Goal: Communication & Community: Answer question/provide support

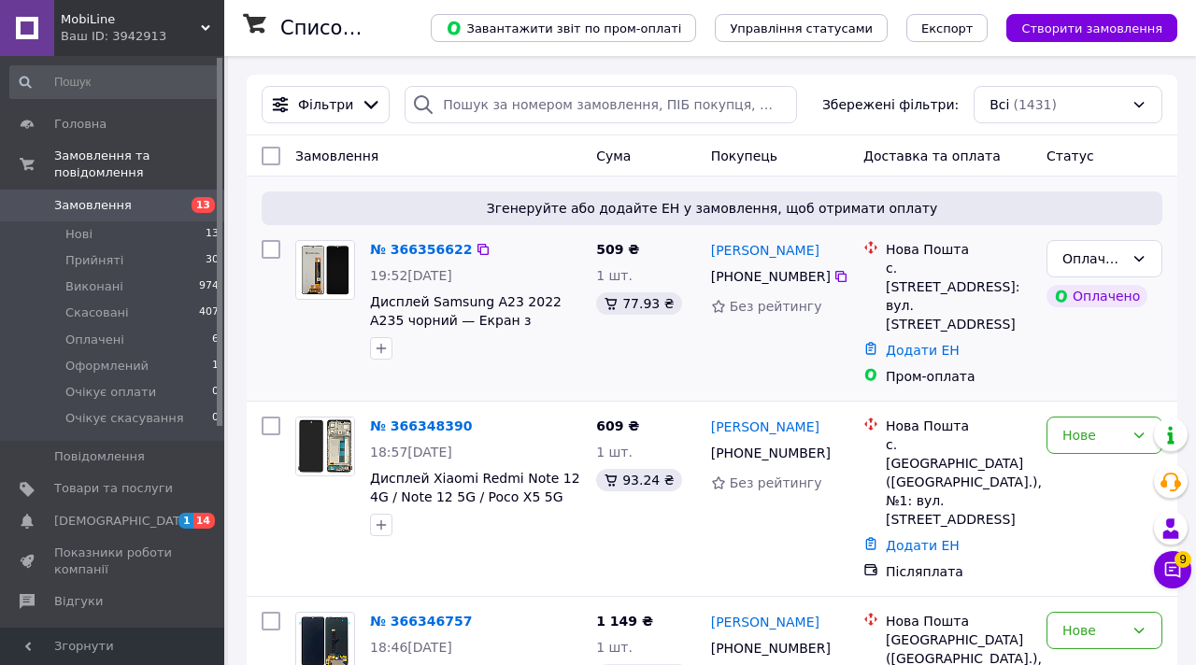
click at [265, 368] on div "Згенеруйте або додайте ЕН у замовлення, щоб отримати оплату № 366356622 19:52[D…" at bounding box center [712, 289] width 931 height 224
click at [191, 345] on li "Оплачені 6" at bounding box center [115, 340] width 230 height 26
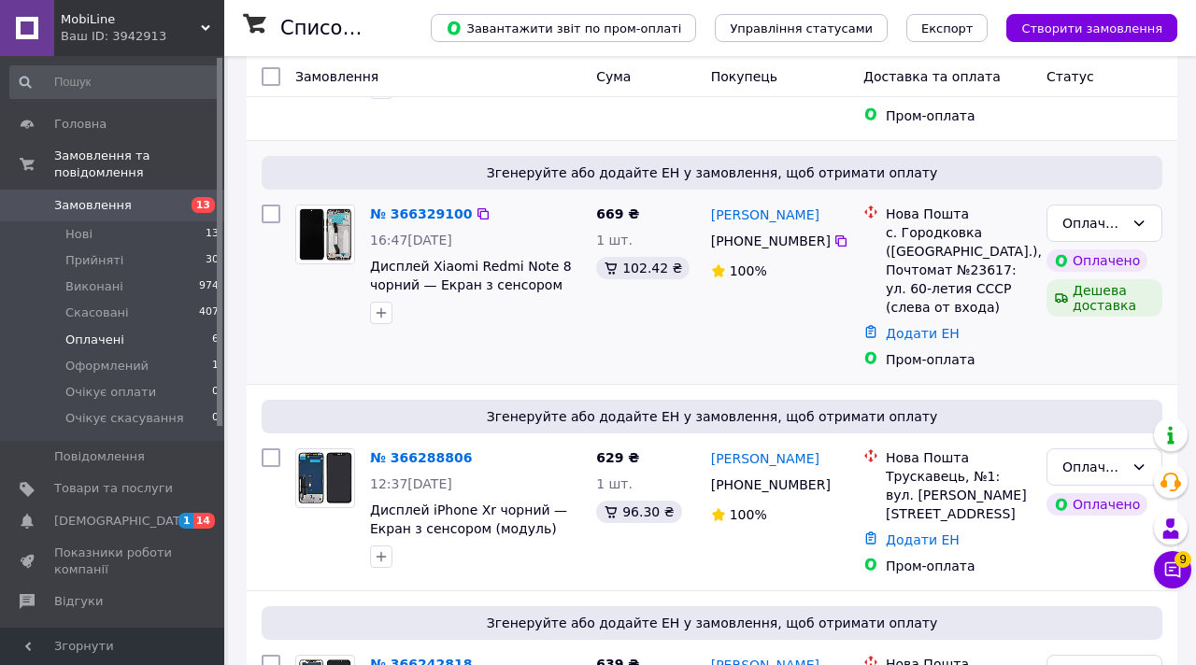
scroll to position [975, 0]
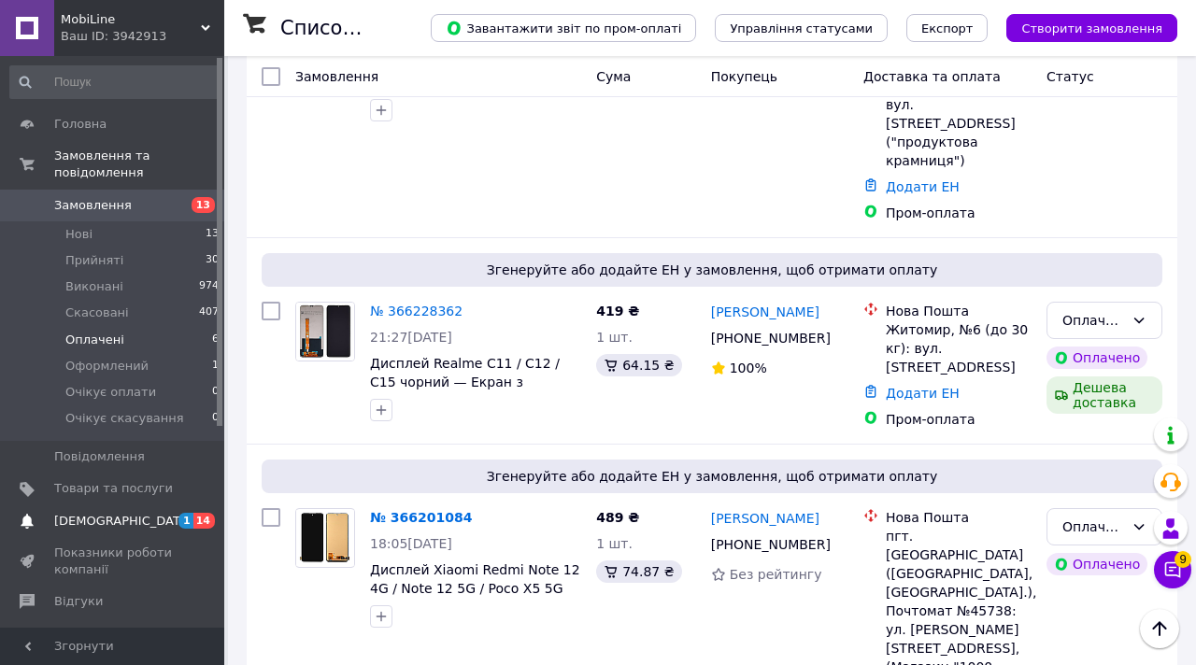
click at [172, 518] on span "[DEMOGRAPHIC_DATA]" at bounding box center [113, 521] width 119 height 17
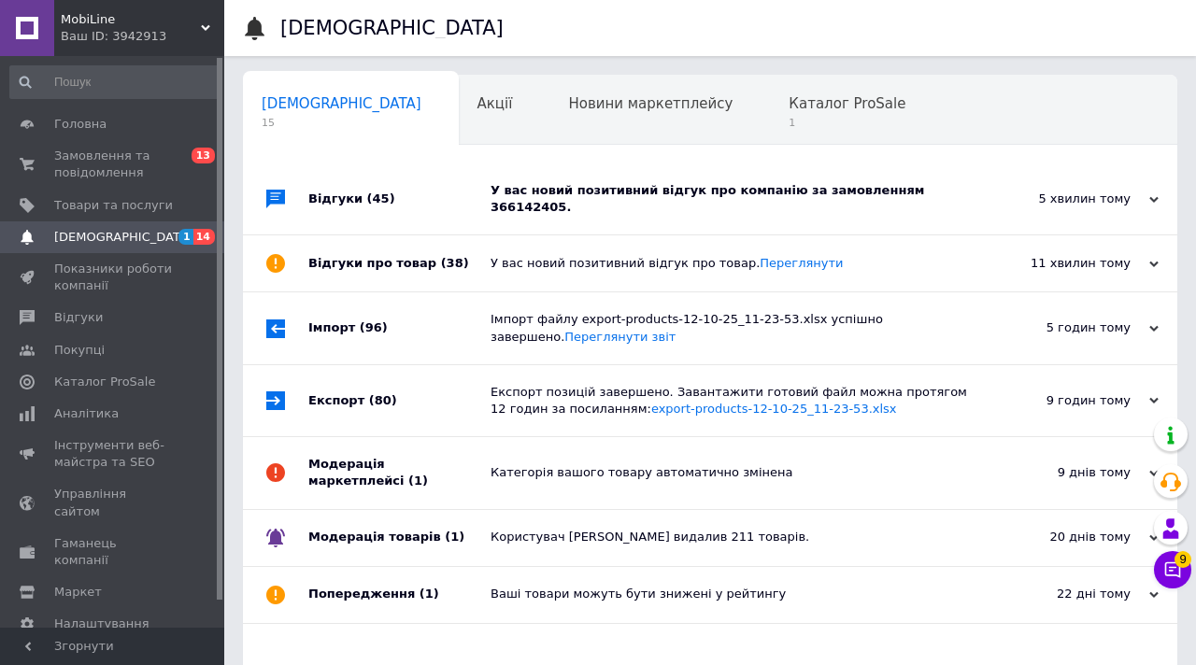
scroll to position [0, 9]
click at [612, 197] on div "У вас новий позитивний відгук про компанію за замовленням 366142405." at bounding box center [731, 199] width 481 height 34
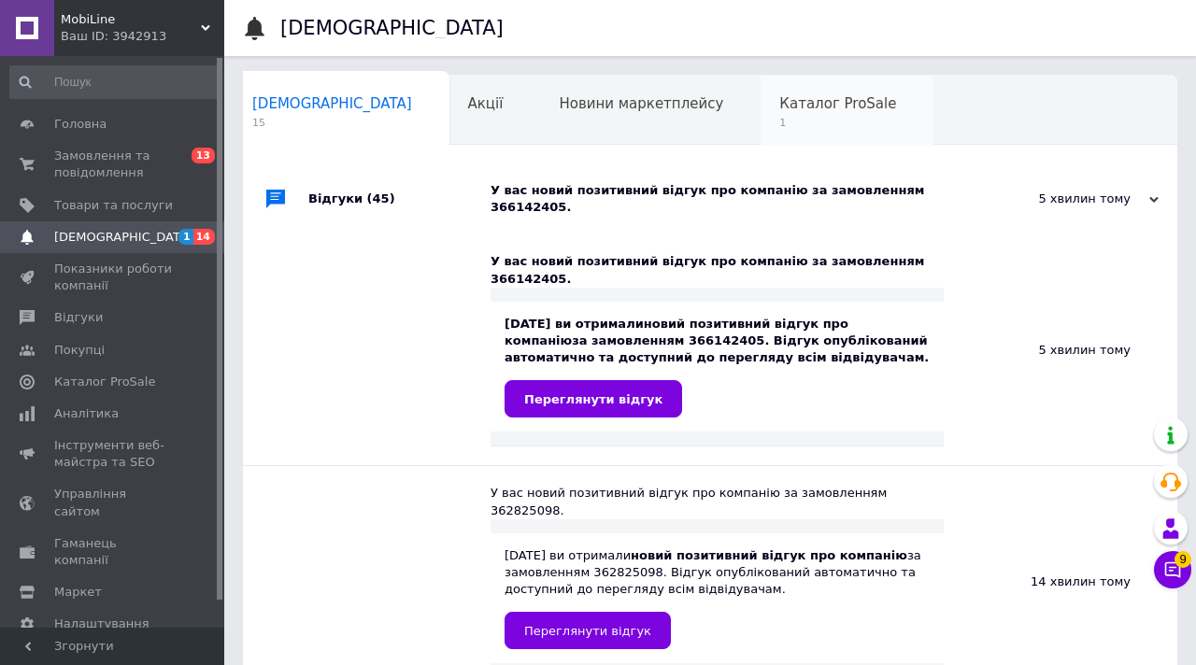
click at [779, 130] on span "1" at bounding box center [837, 123] width 117 height 14
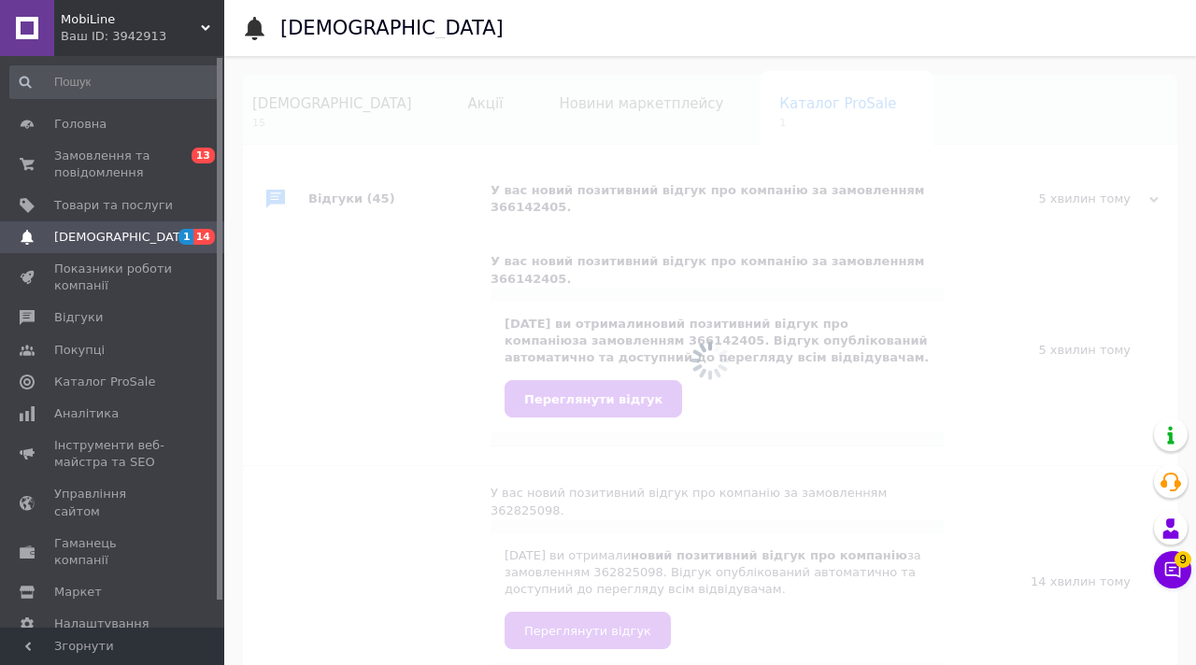
scroll to position [0, 14]
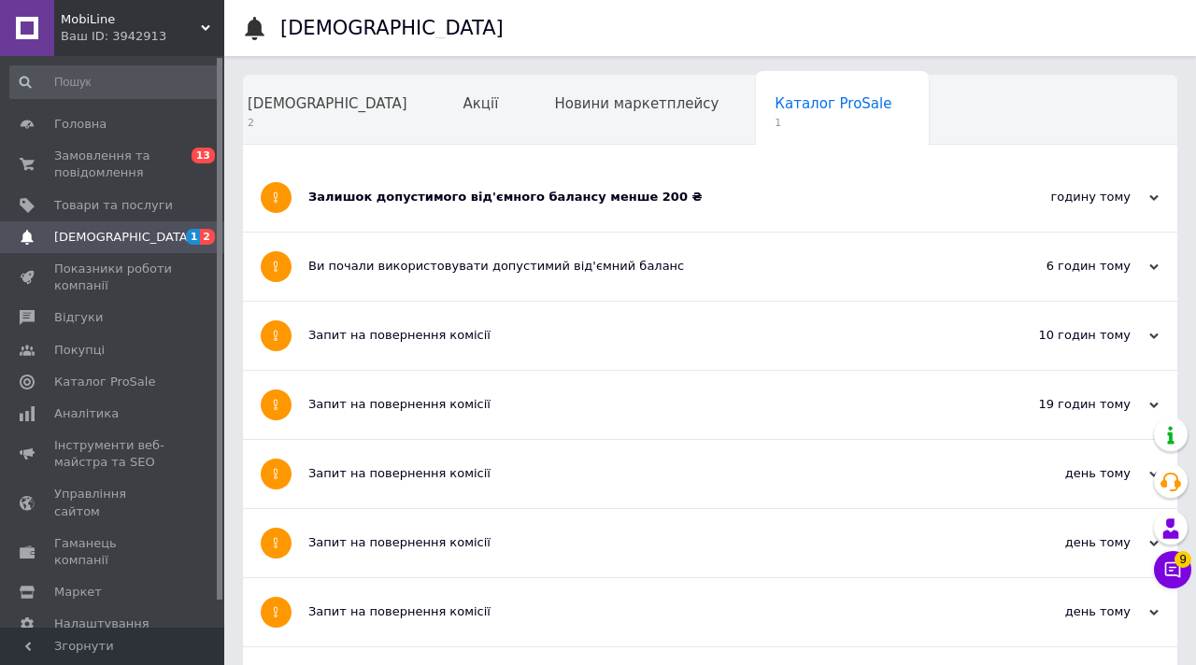
click at [492, 203] on div "Залишок допустимого від'ємного балансу менше 200 ₴" at bounding box center [639, 197] width 663 height 17
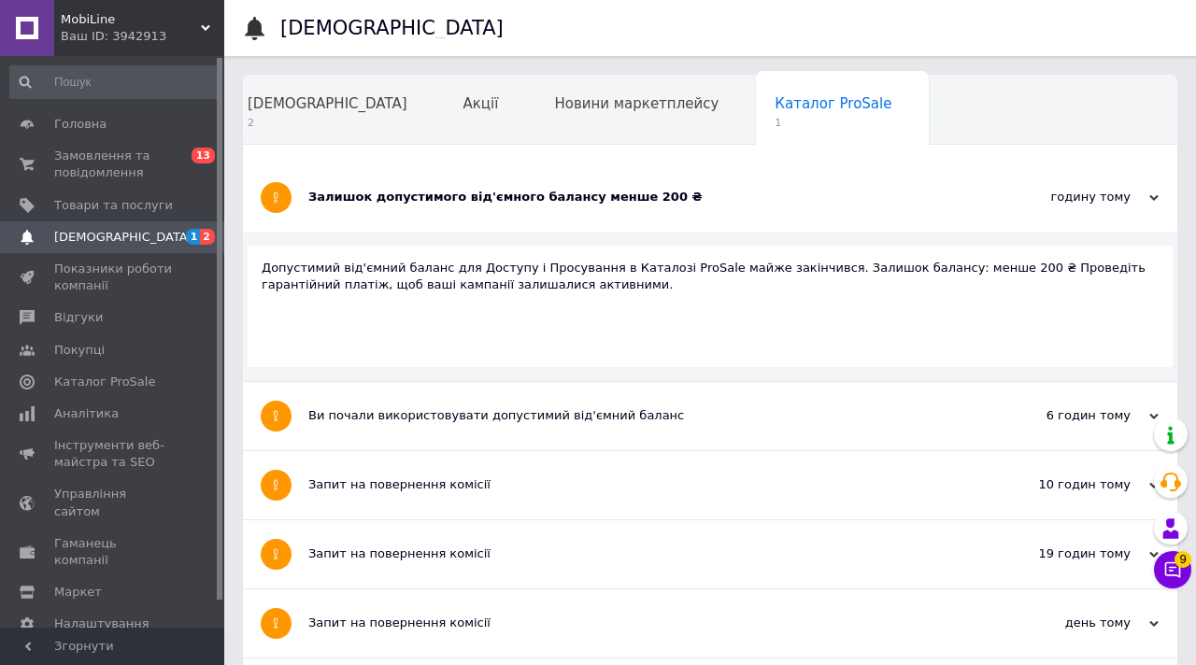
click at [492, 203] on div "Залишок допустимого від'ємного балансу менше 200 ₴" at bounding box center [639, 197] width 663 height 17
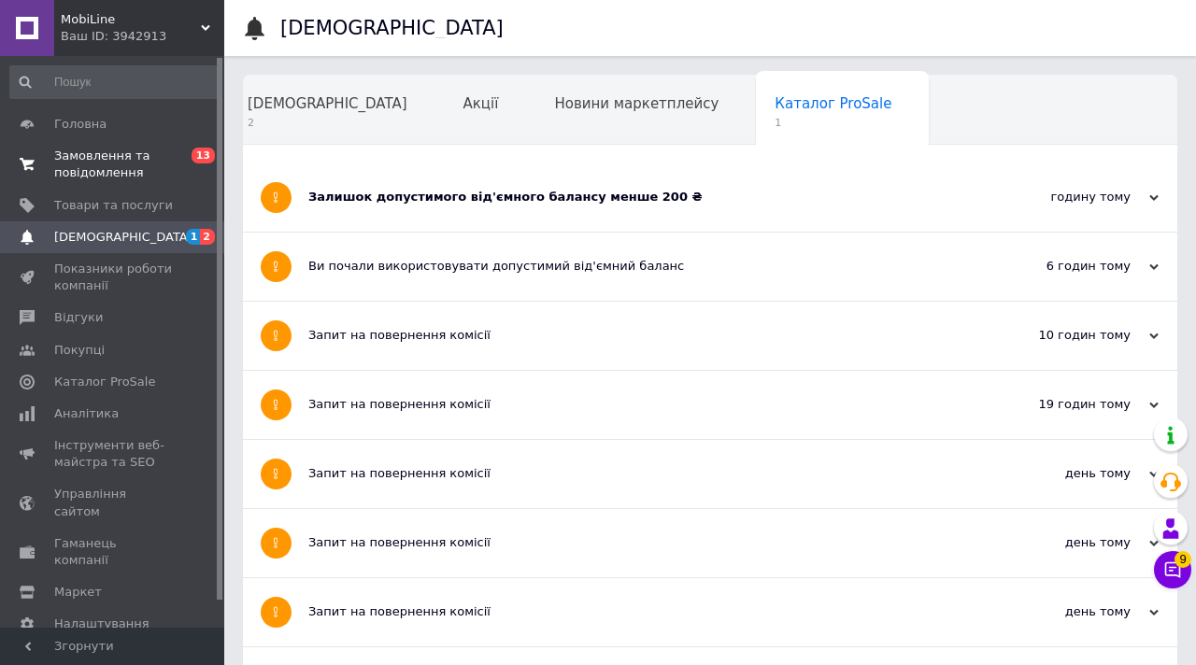
click at [74, 151] on span "Замовлення та повідомлення" at bounding box center [113, 165] width 119 height 34
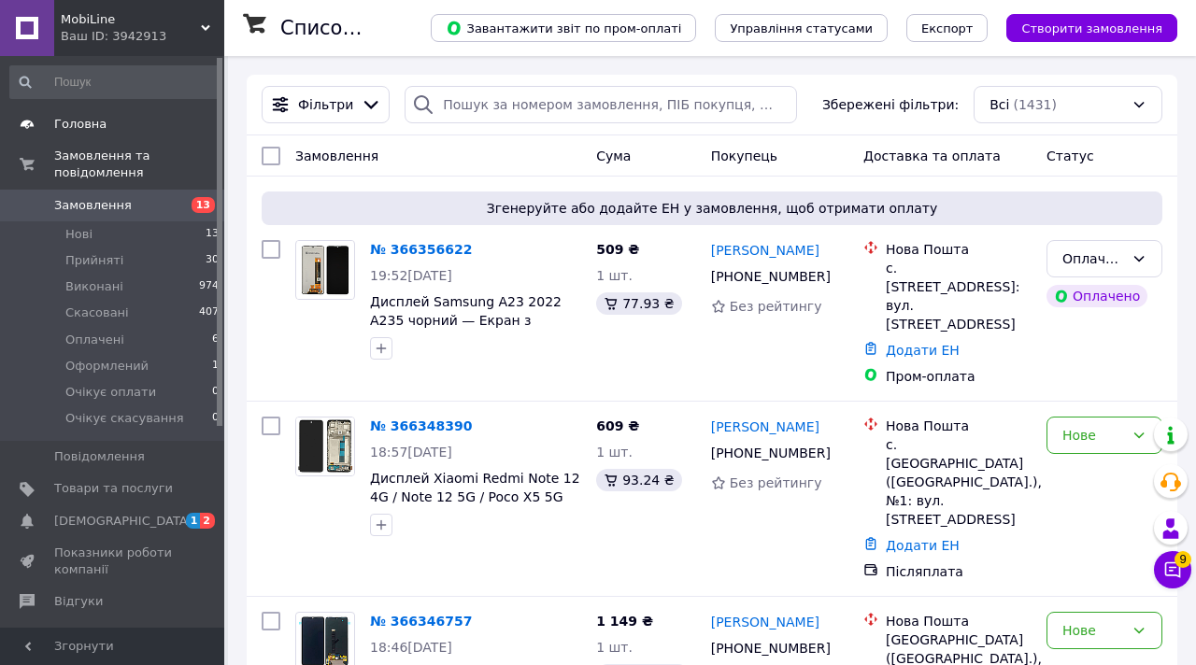
click at [100, 126] on span "Головна" at bounding box center [80, 124] width 52 height 17
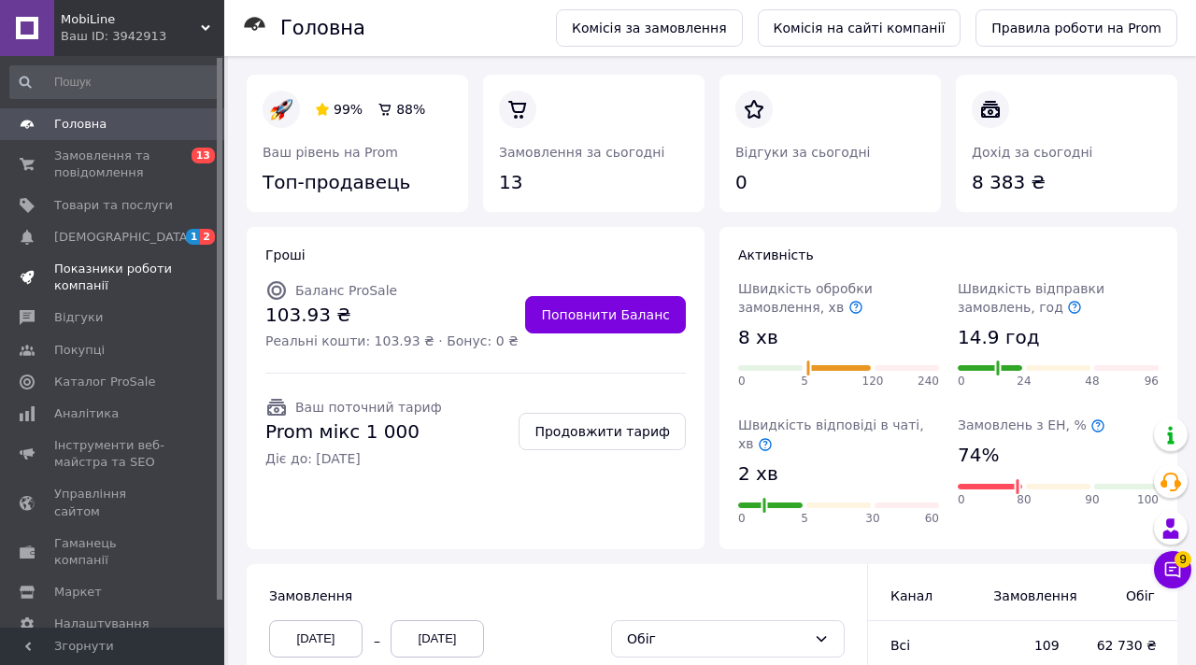
click at [155, 269] on span "Показники роботи компанії" at bounding box center [113, 278] width 119 height 34
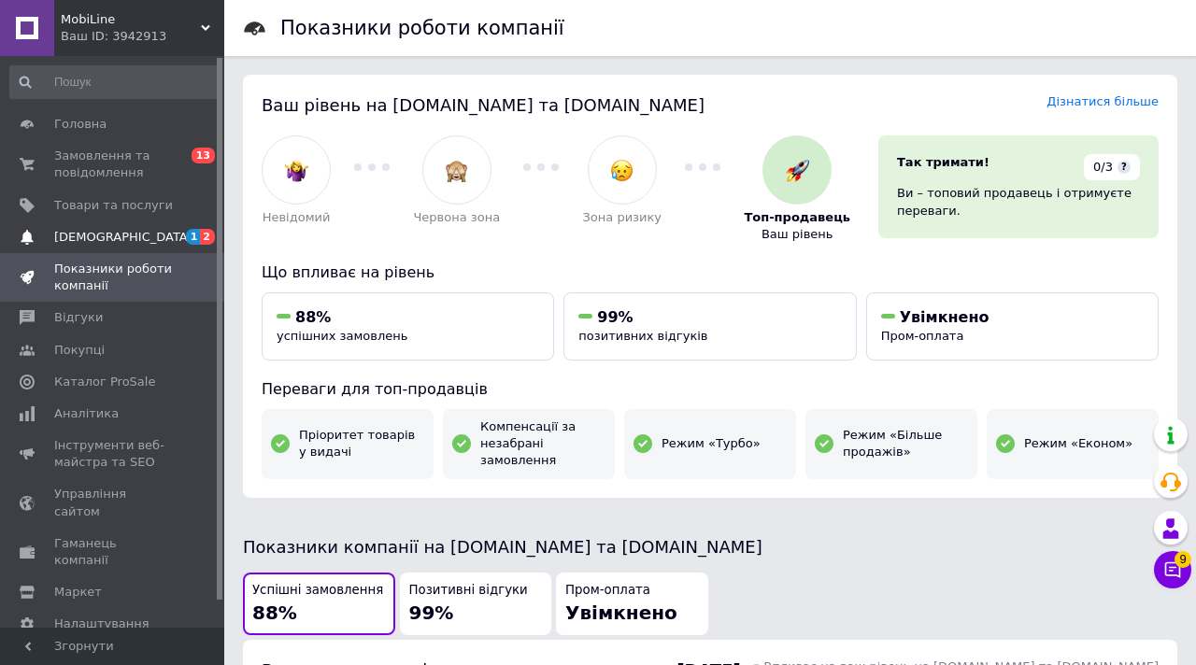
click at [92, 232] on span "[DEMOGRAPHIC_DATA]" at bounding box center [123, 237] width 138 height 17
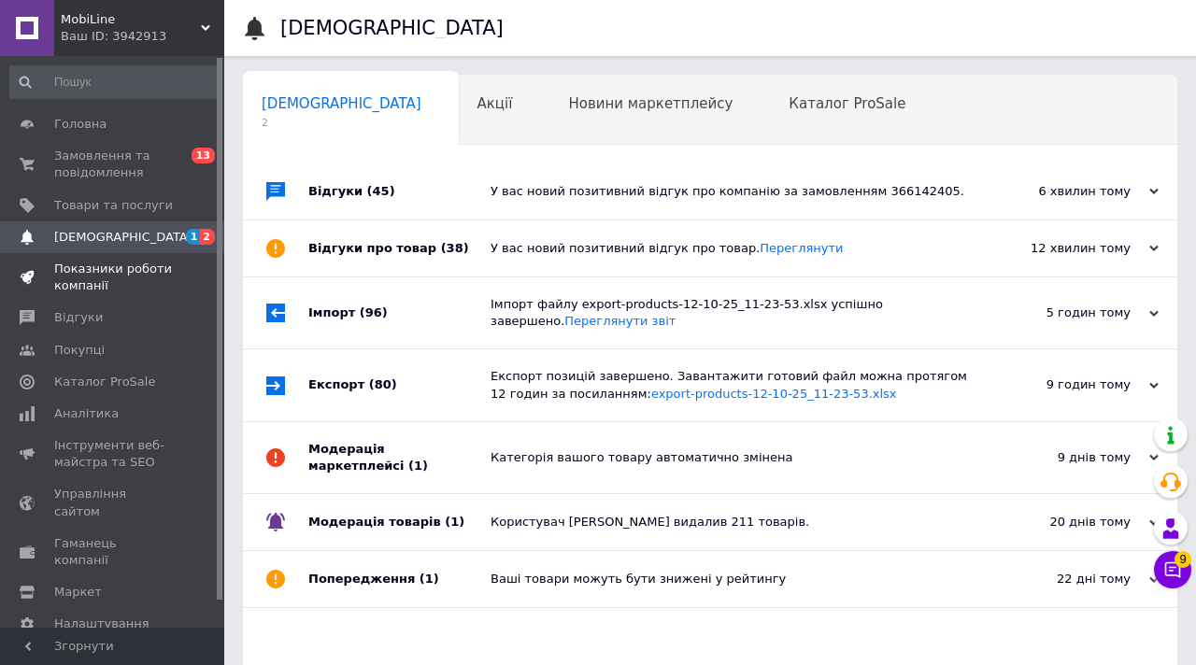
scroll to position [0, 9]
click at [430, 194] on div "Відгуки (45)" at bounding box center [399, 192] width 182 height 56
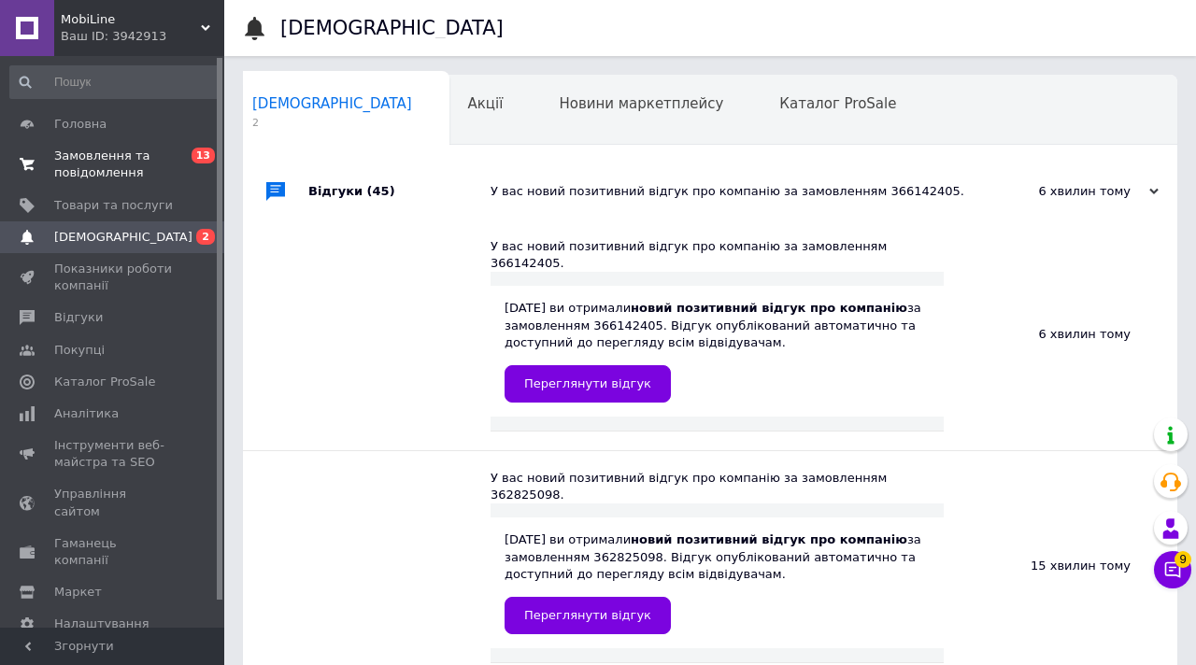
click at [121, 176] on span "Замовлення та повідомлення" at bounding box center [113, 165] width 119 height 34
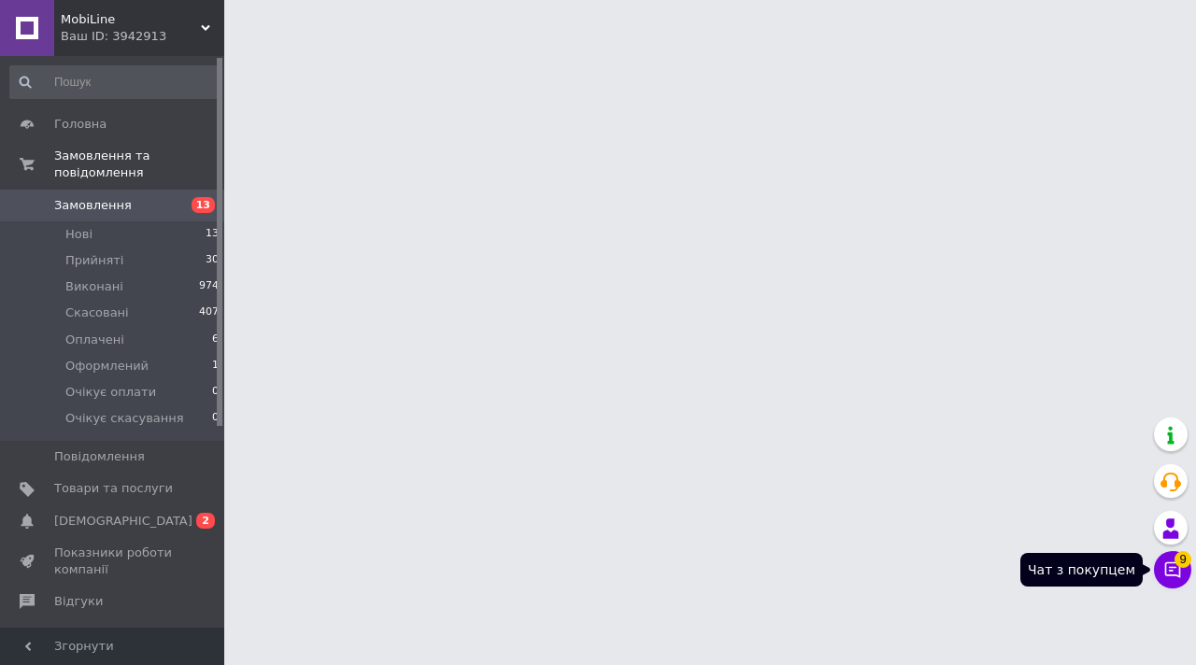
click at [1174, 559] on button "Чат з покупцем 9" at bounding box center [1172, 569] width 37 height 37
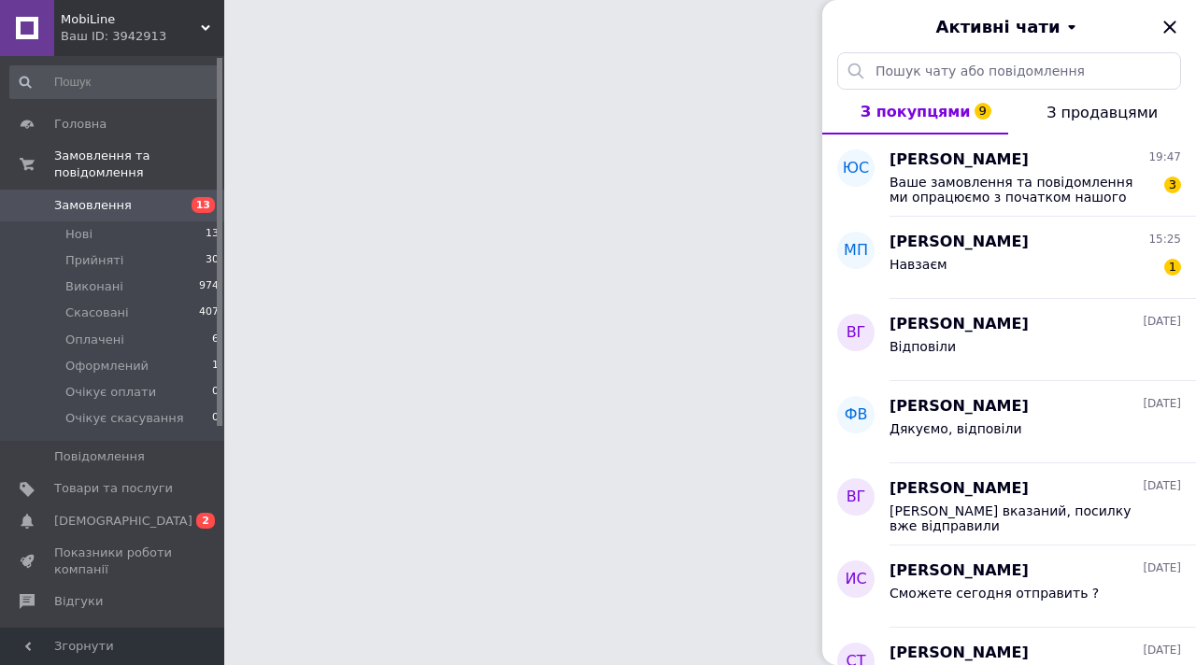
click at [610, 47] on html "MobiLine Ваш ID: 3942913 Сайт MobiLine Кабінет покупця Перевірити стан системи …" at bounding box center [598, 23] width 1196 height 47
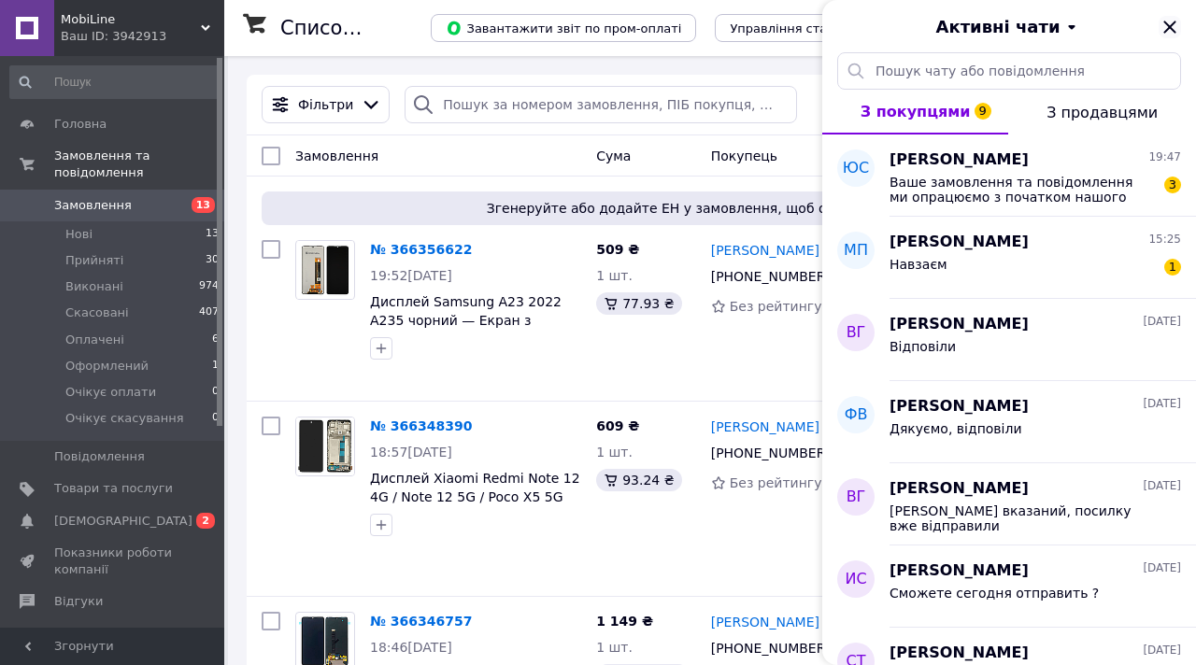
click at [1173, 27] on icon "Закрити" at bounding box center [1170, 27] width 22 height 22
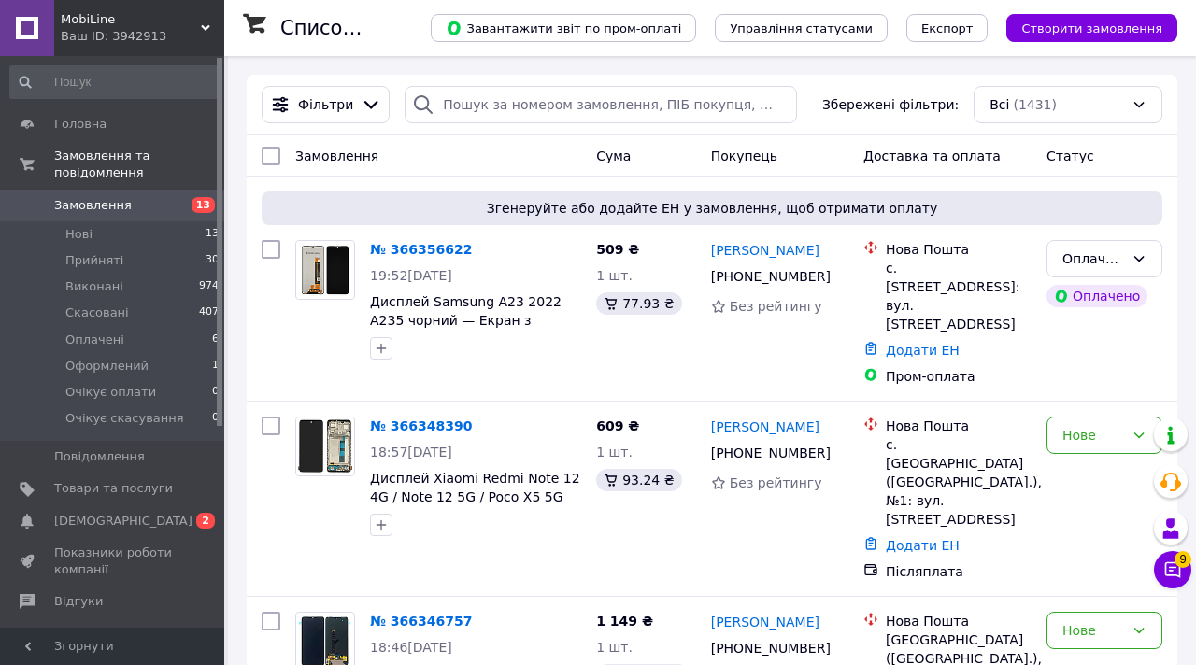
click at [518, 163] on div "Замовлення" at bounding box center [438, 156] width 301 height 34
